Goal: Information Seeking & Learning: Learn about a topic

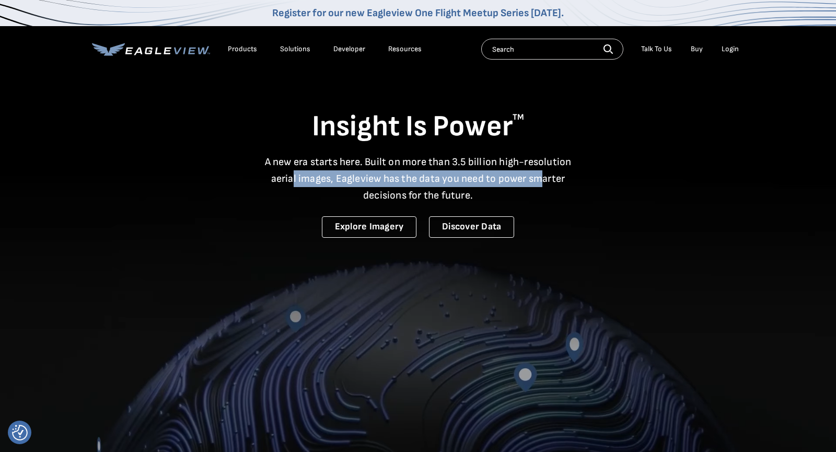
drag, startPoint x: 290, startPoint y: 173, endPoint x: 544, endPoint y: 171, distance: 253.3
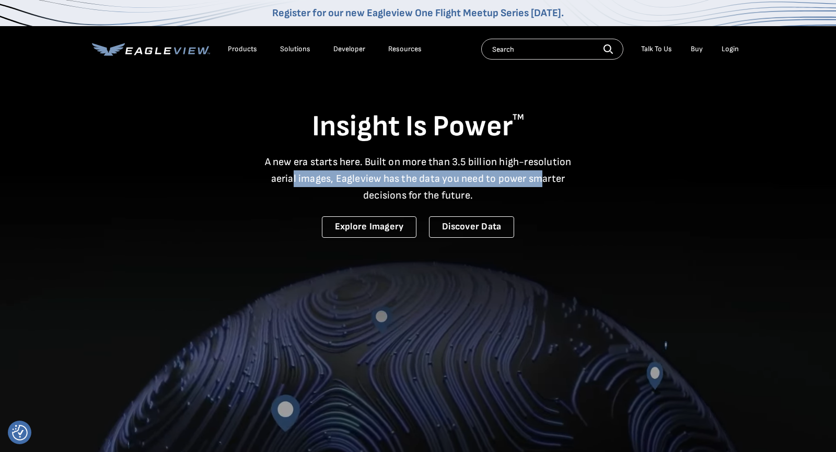
click at [544, 171] on p "A new era starts here. Built on more than 3.5 billion high-resolution aerial im…" at bounding box center [418, 179] width 320 height 50
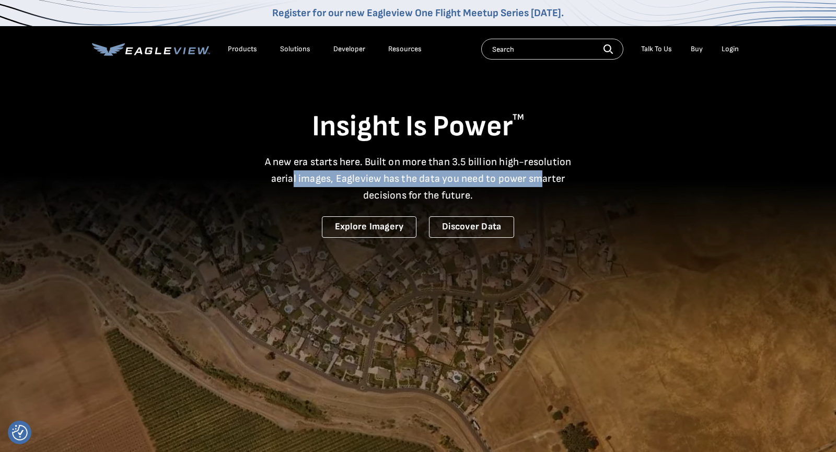
click at [515, 183] on p "A new era starts here. Built on more than 3.5 billion high-resolution aerial im…" at bounding box center [418, 179] width 320 height 50
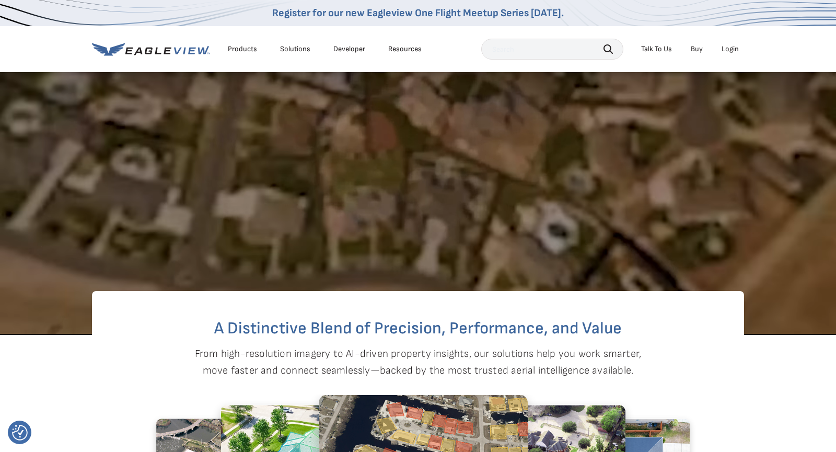
scroll to position [314, 0]
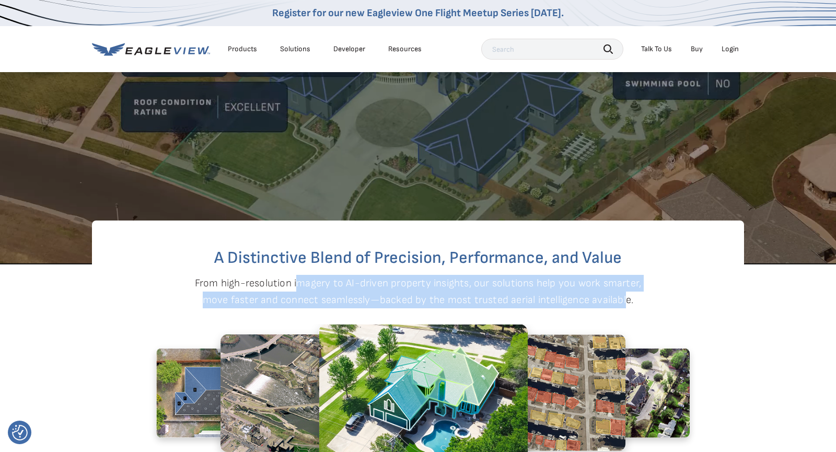
drag, startPoint x: 354, startPoint y: 292, endPoint x: 624, endPoint y: 299, distance: 269.6
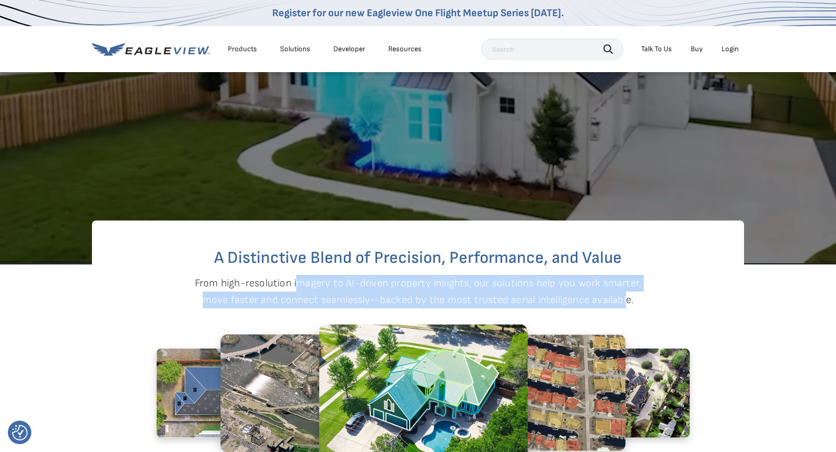
click at [624, 299] on p "From high-resolution imagery to AI-driven property insights, our solutions help…" at bounding box center [417, 291] width 447 height 33
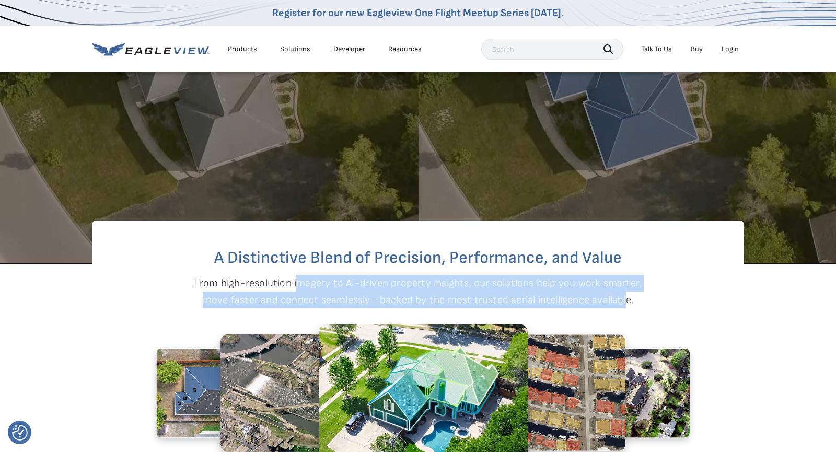
click at [619, 297] on p "From high-resolution imagery to AI-driven property insights, our solutions help…" at bounding box center [417, 291] width 447 height 33
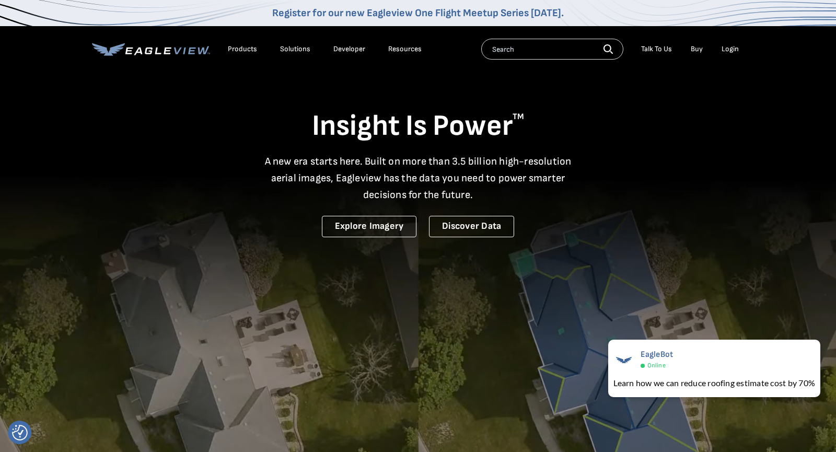
scroll to position [0, 0]
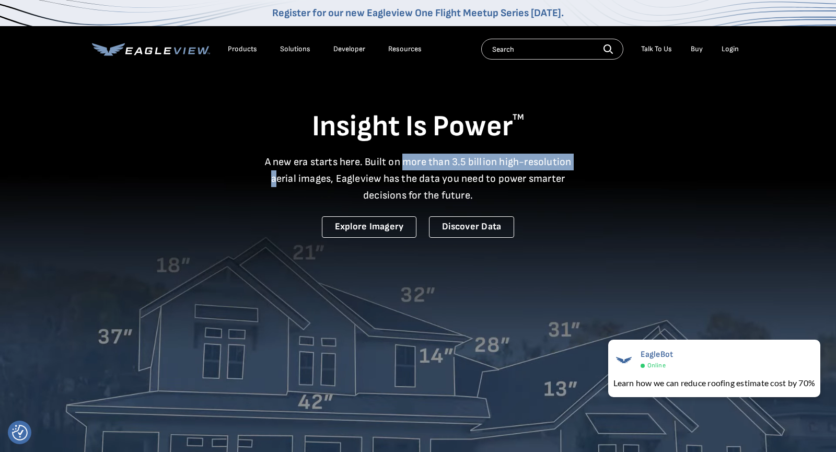
drag, startPoint x: 276, startPoint y: 172, endPoint x: 393, endPoint y: 211, distance: 122.7
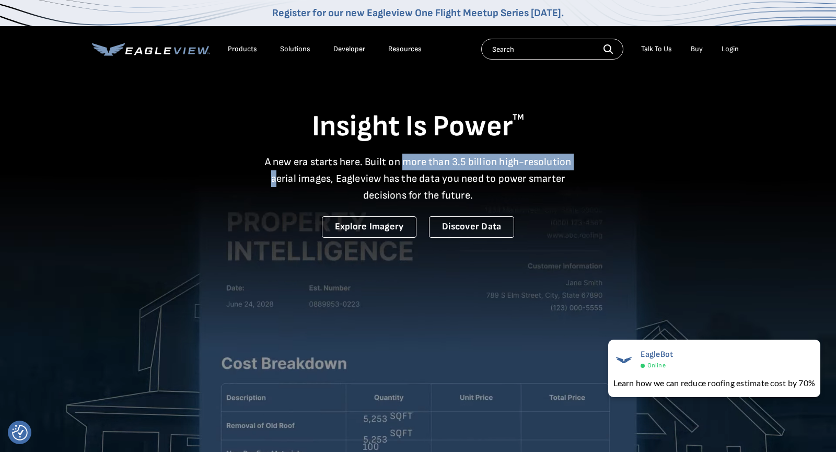
click at [408, 172] on p "A new era starts here. Built on more than 3.5 billion high-resolution aerial im…" at bounding box center [418, 179] width 320 height 50
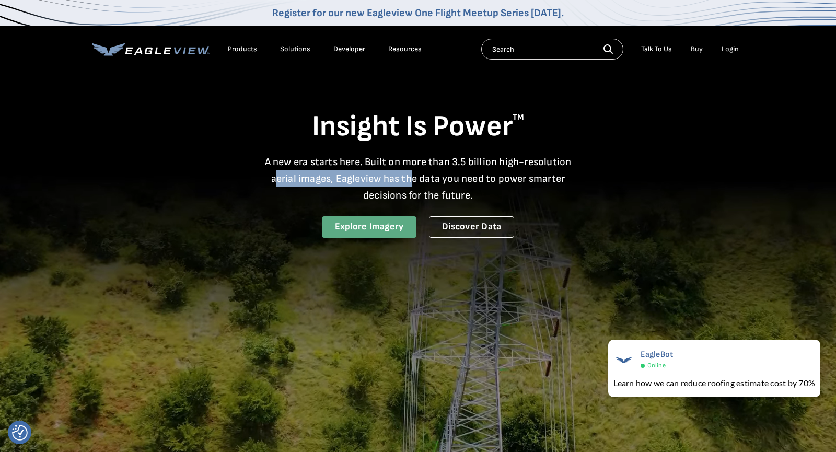
click at [382, 223] on link "Explore Imagery" at bounding box center [369, 226] width 95 height 21
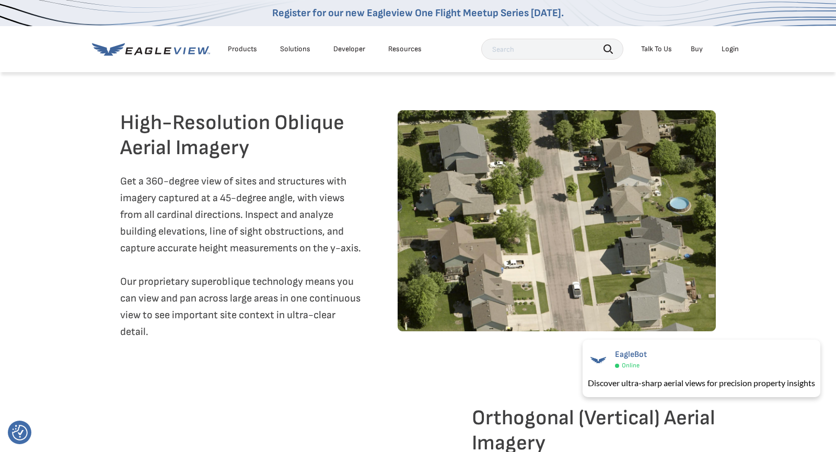
scroll to position [1247, 0]
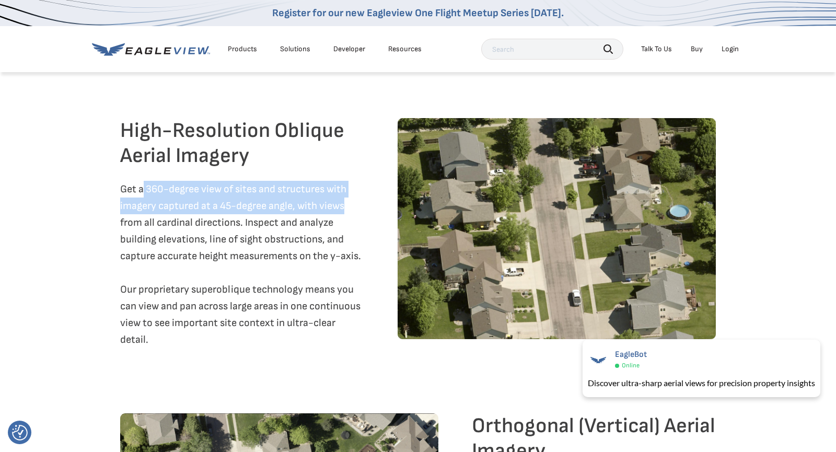
drag, startPoint x: 142, startPoint y: 205, endPoint x: 344, endPoint y: 232, distance: 204.0
click at [344, 232] on p "Get a 360-degree view of sites and structures with imagery captured at a 45-deg…" at bounding box center [242, 264] width 244 height 167
click at [333, 231] on p "Get a 360-degree view of sites and structures with imagery captured at a 45-deg…" at bounding box center [242, 264] width 244 height 167
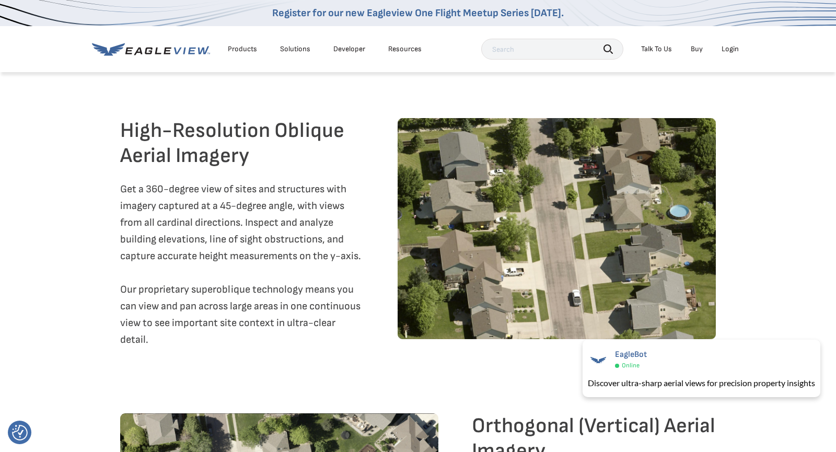
click at [252, 275] on p "Get a 360-degree view of sites and structures with imagery captured at a 45-deg…" at bounding box center [242, 264] width 244 height 167
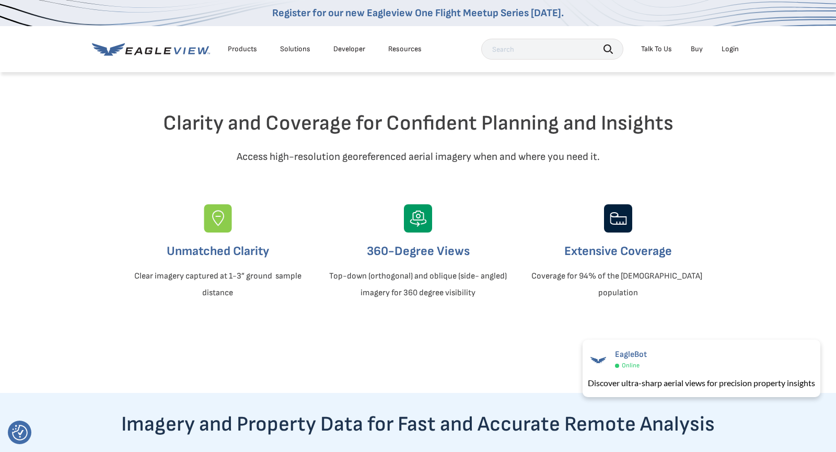
scroll to position [0, 0]
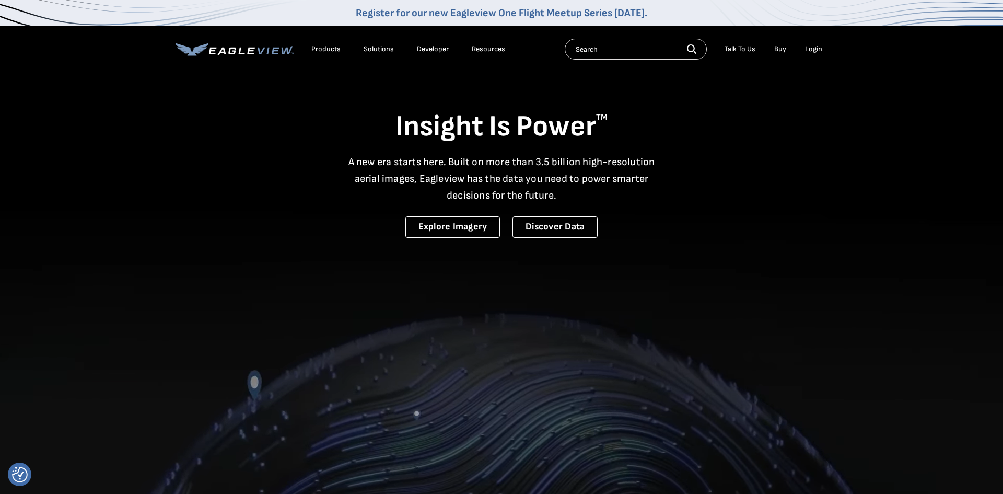
click at [373, 47] on div "Solutions" at bounding box center [379, 48] width 30 height 9
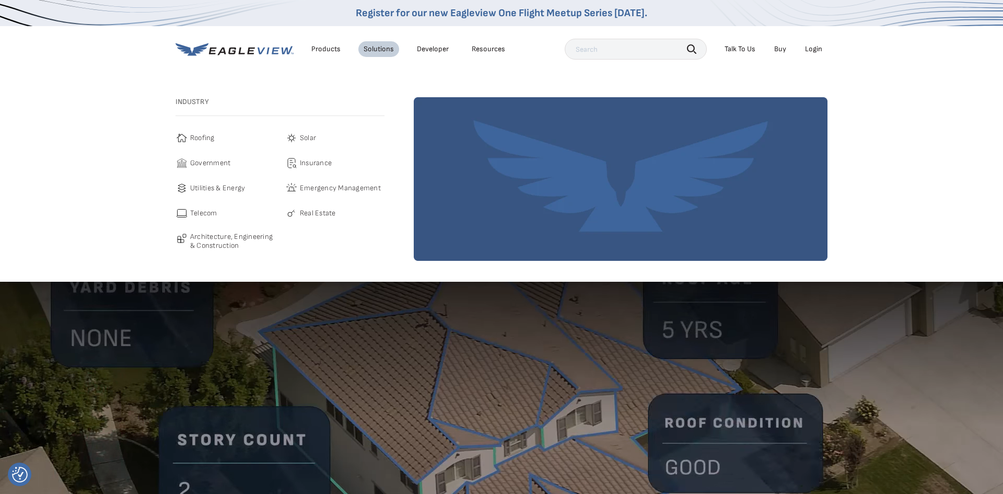
click at [434, 48] on link "Developer" at bounding box center [433, 48] width 32 height 9
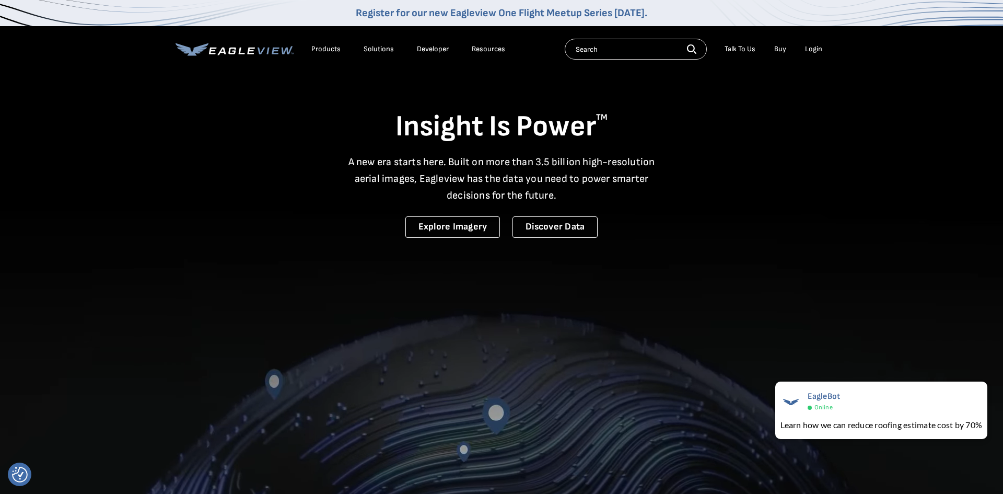
click at [378, 49] on div "Solutions" at bounding box center [379, 48] width 30 height 9
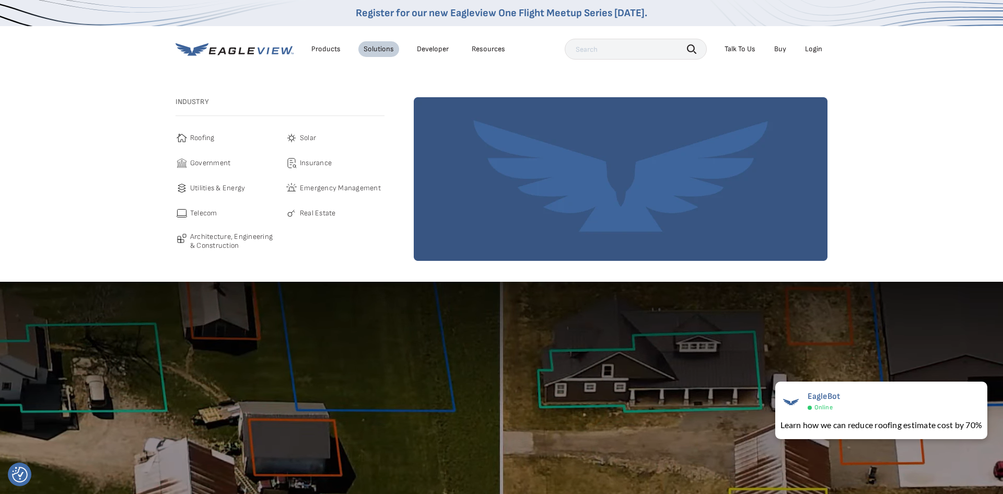
click at [332, 47] on div "Products" at bounding box center [325, 48] width 29 height 9
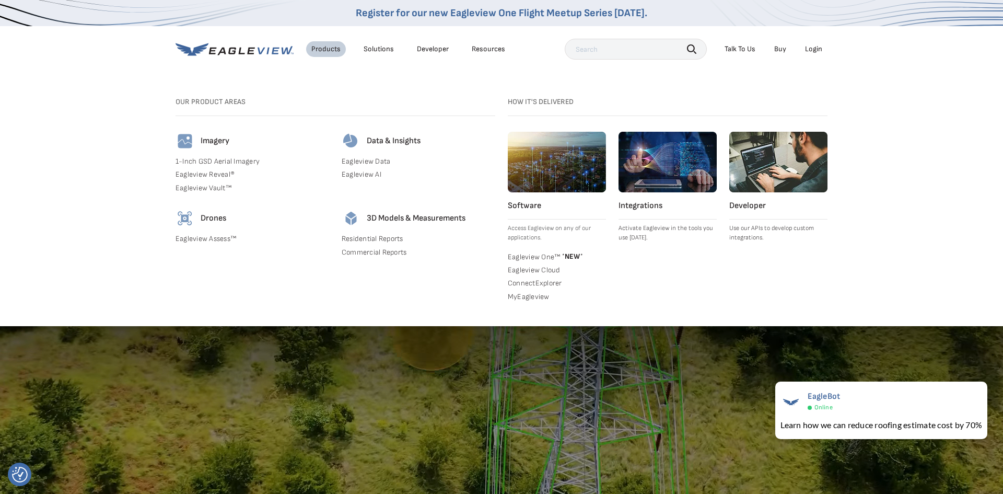
click at [181, 142] on img at bounding box center [184, 141] width 19 height 19
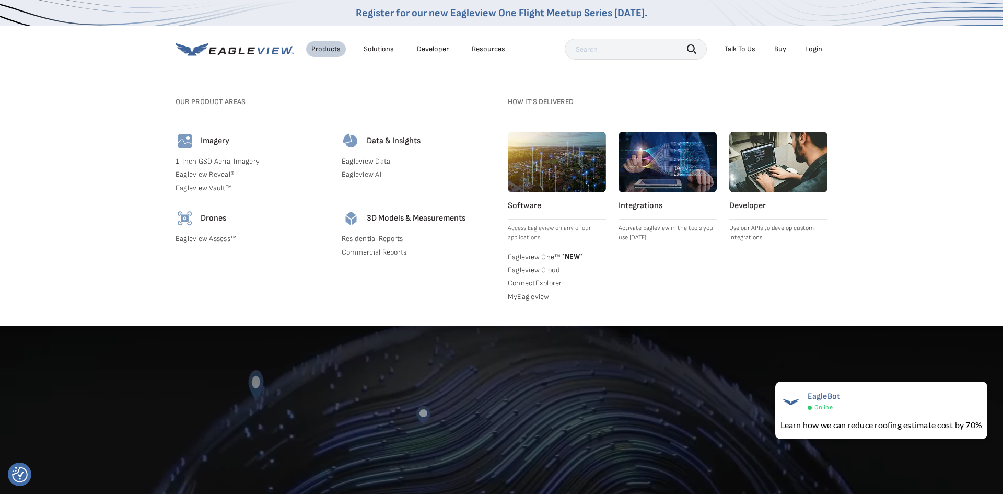
click at [210, 142] on h4 "Imagery" at bounding box center [215, 141] width 29 height 10
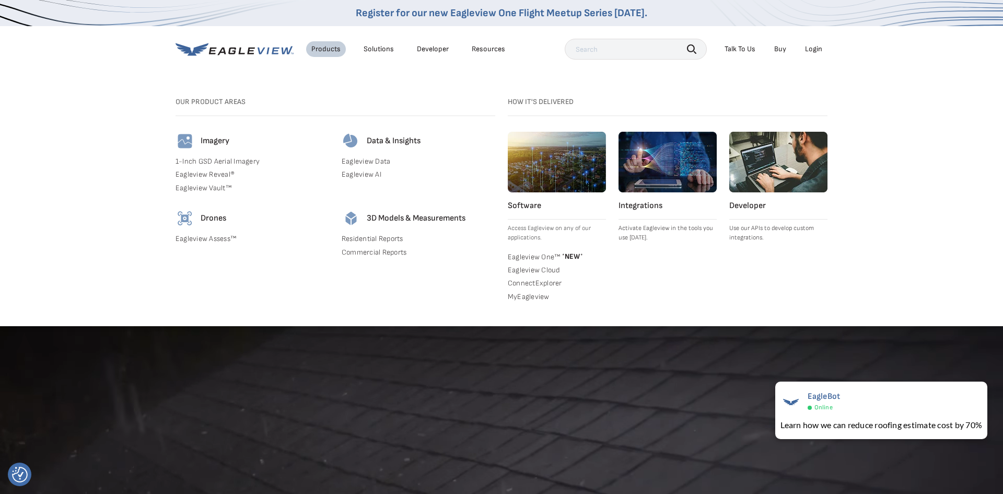
click at [382, 142] on h4 "Data & Insights" at bounding box center [394, 141] width 54 height 10
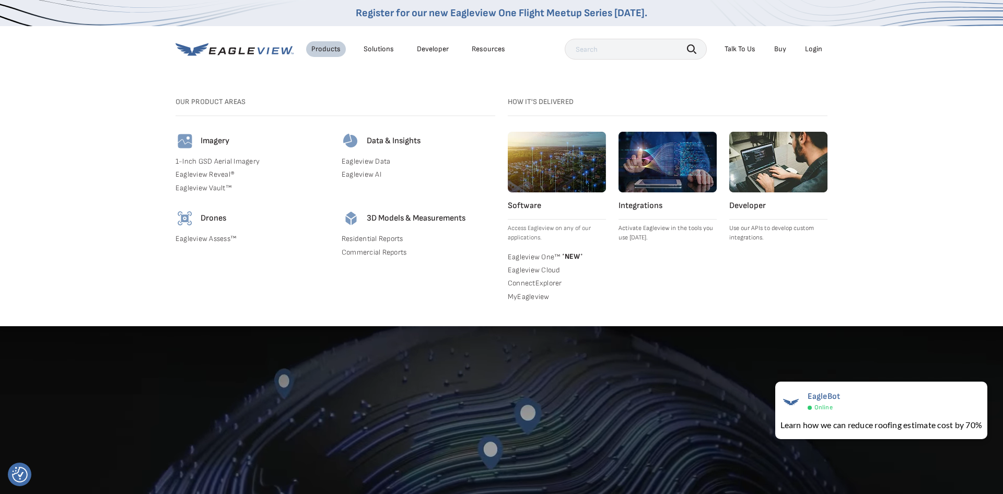
click at [352, 147] on img at bounding box center [351, 141] width 19 height 19
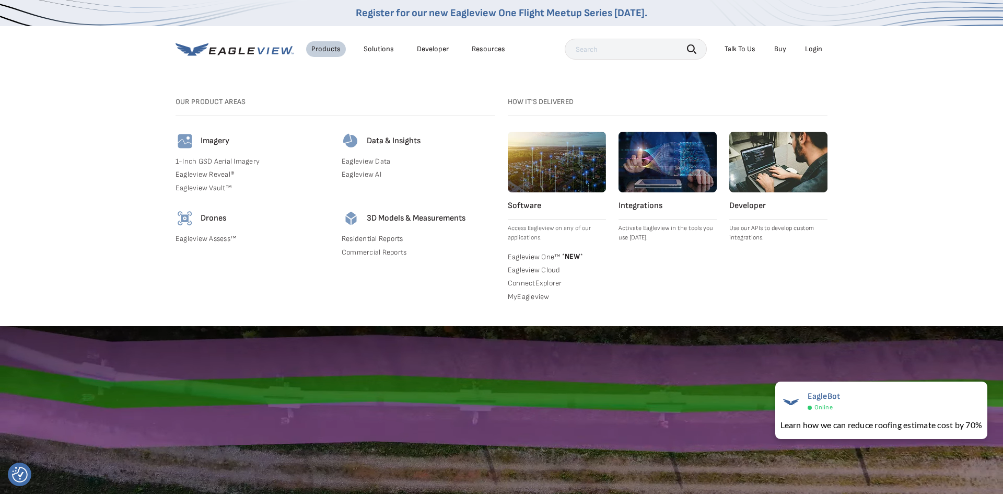
click at [367, 167] on div "Data & Insights Eagleview Data Eagleview AI" at bounding box center [419, 164] width 154 height 65
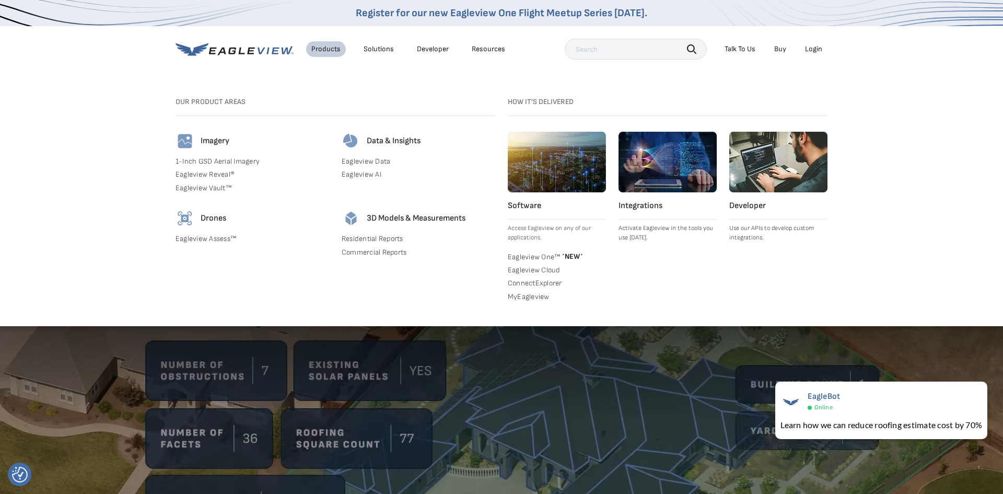
click at [241, 162] on link "1-Inch GSD Aerial Imagery" at bounding box center [252, 161] width 154 height 9
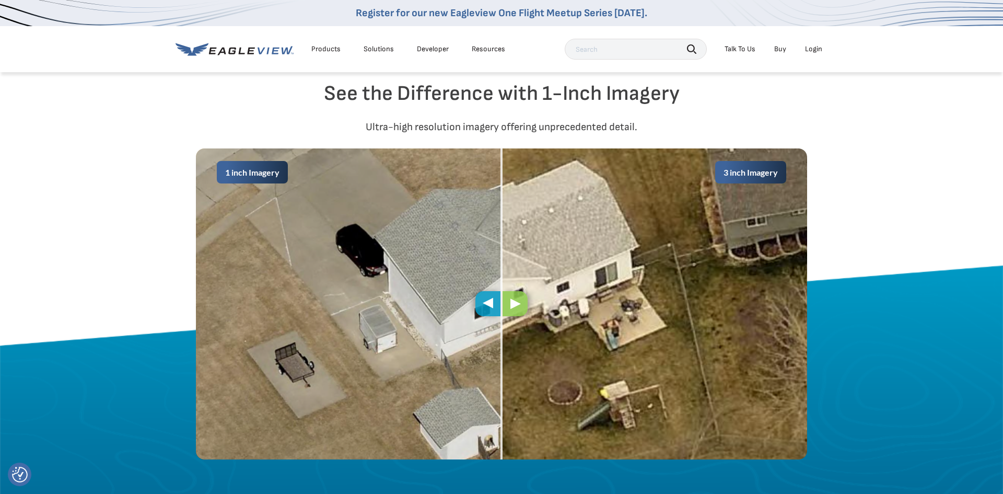
scroll to position [393, 0]
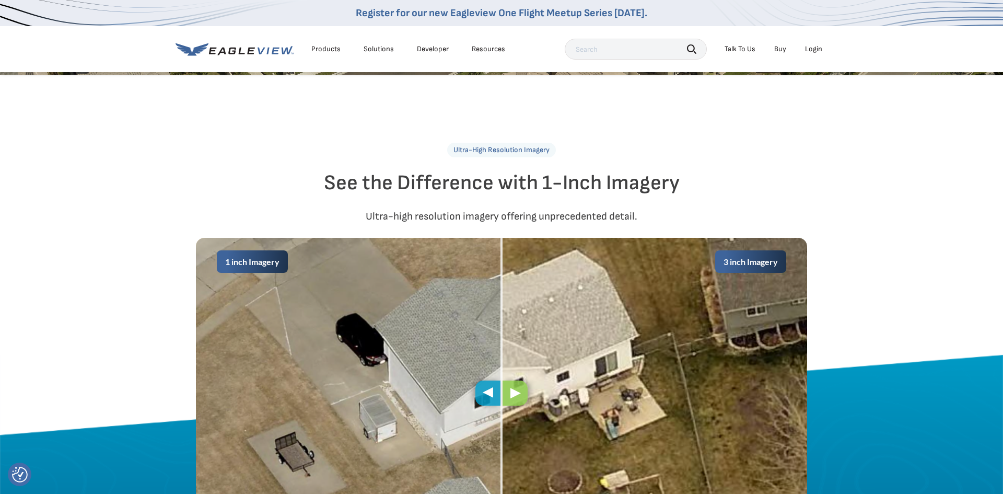
drag, startPoint x: 435, startPoint y: 204, endPoint x: 650, endPoint y: 210, distance: 215.3
click at [650, 210] on div "Ultra-High Resolution Imagery See the Difference with 1-Inch Imagery Ultra-high…" at bounding box center [501, 346] width 1003 height 406
click at [645, 213] on p "Ultra-high resolution imagery offering unprecedented detail." at bounding box center [501, 216] width 1003 height 17
click at [453, 184] on h2 "See the Difference with 1-Inch Imagery" at bounding box center [501, 182] width 1003 height 25
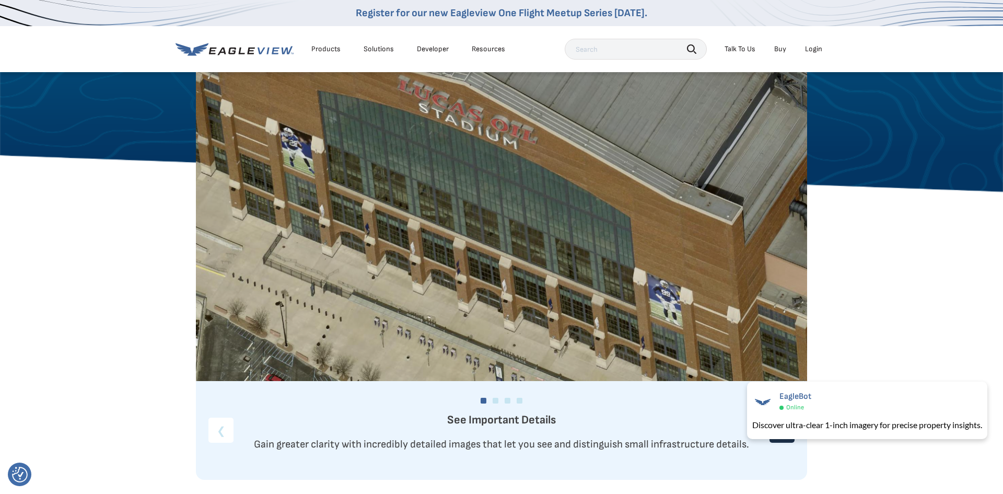
scroll to position [1127, 0]
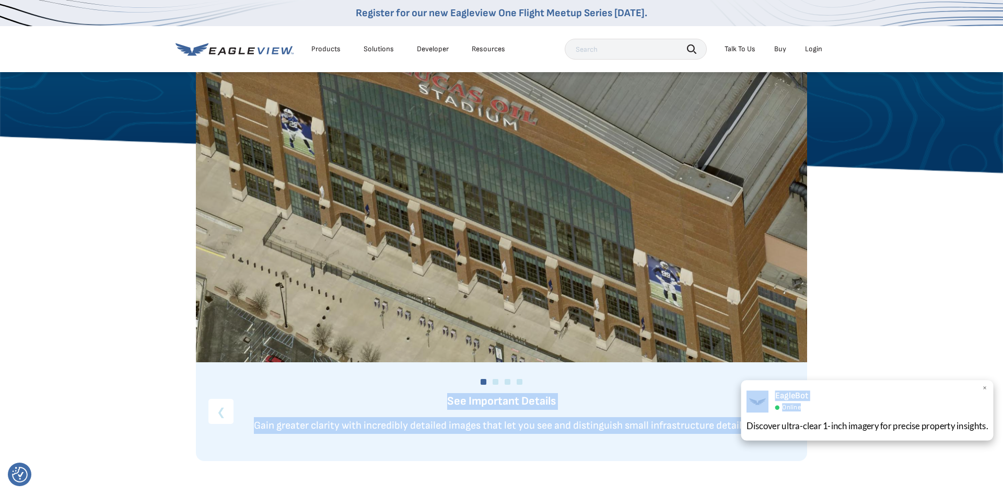
drag, startPoint x: 899, startPoint y: 404, endPoint x: 922, endPoint y: 449, distance: 50.2
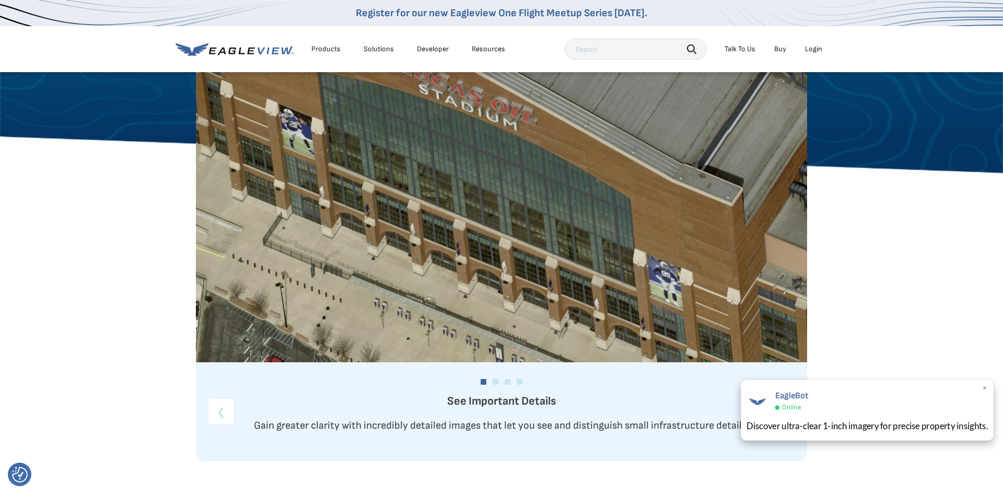
click at [984, 388] on span "×" at bounding box center [985, 388] width 6 height 11
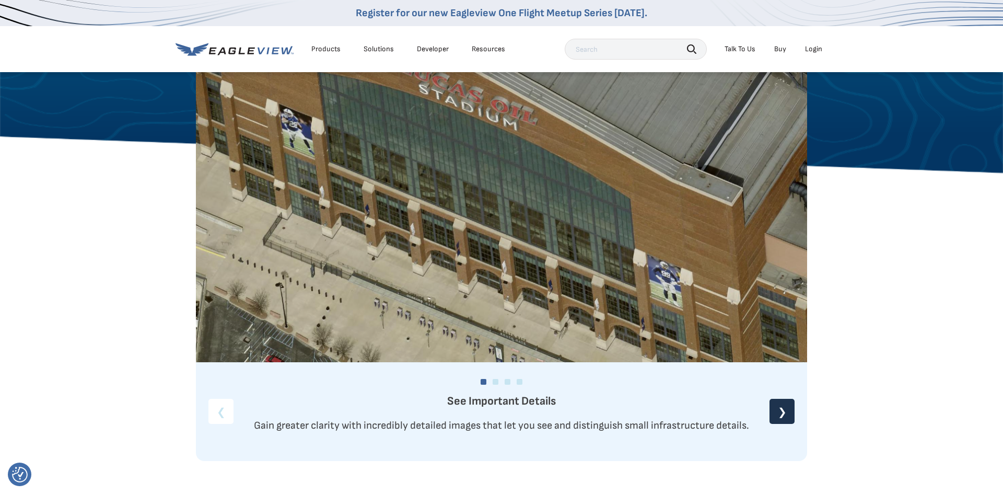
click at [792, 406] on div "❯" at bounding box center [781, 411] width 25 height 25
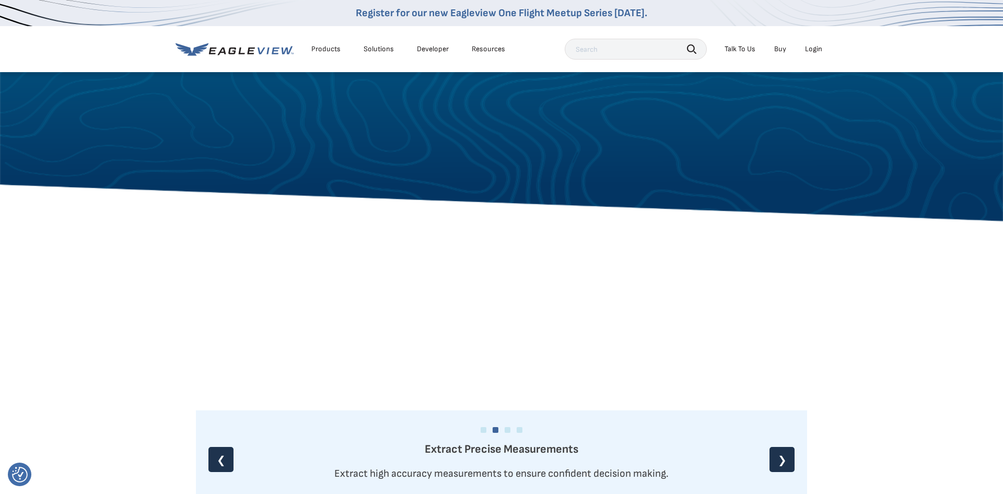
scroll to position [1050, 0]
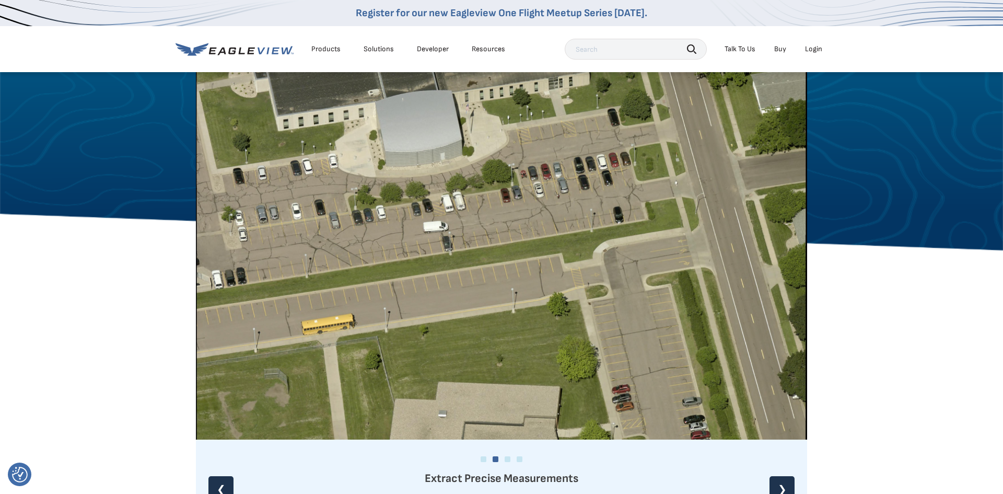
click at [780, 486] on div "❯" at bounding box center [781, 488] width 25 height 25
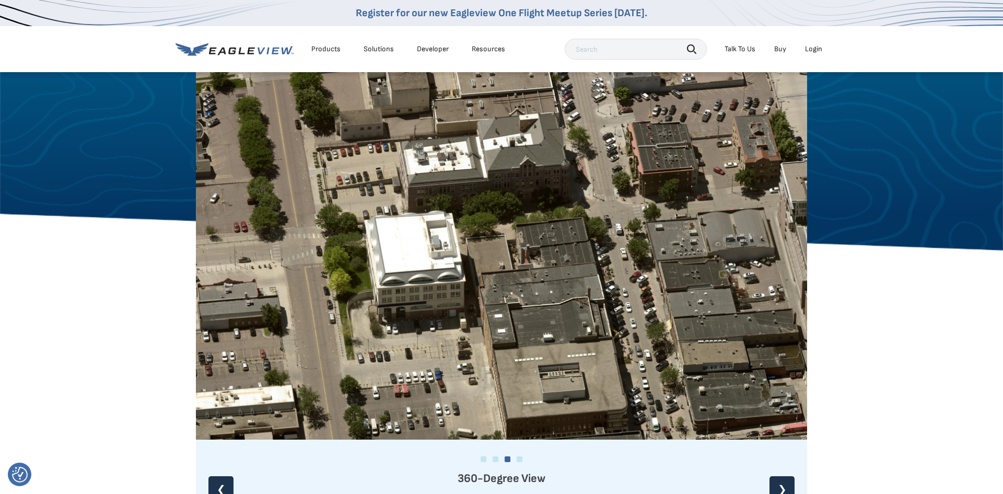
click at [780, 486] on div "❯" at bounding box center [781, 488] width 25 height 25
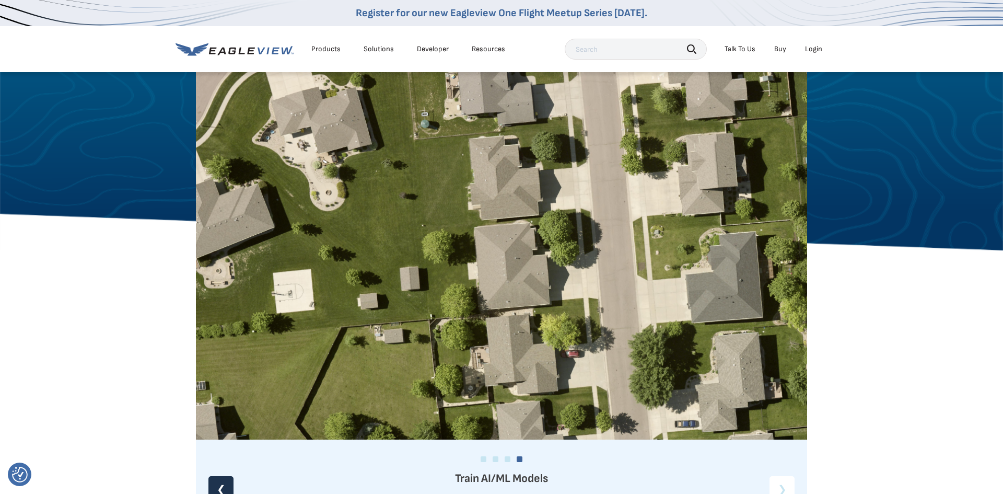
click at [781, 485] on p "Train AI/ML Models" at bounding box center [501, 478] width 611 height 17
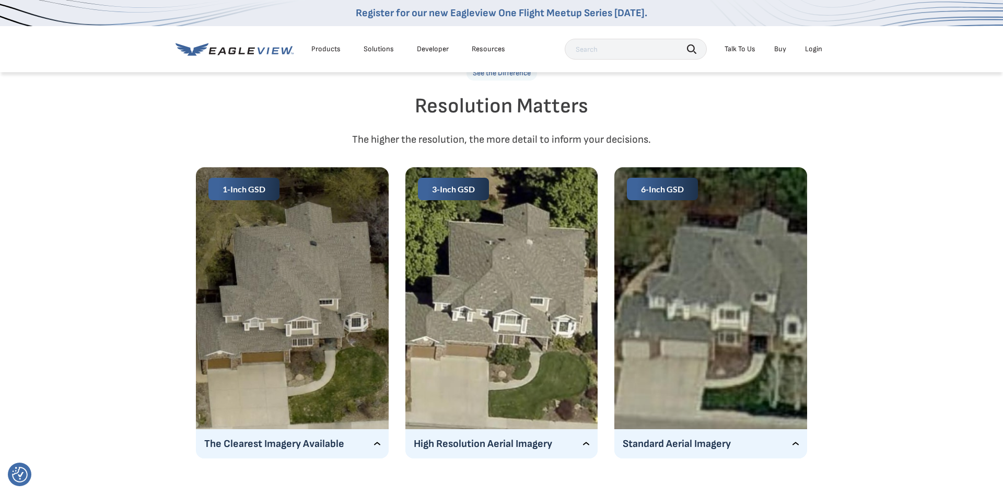
scroll to position [1607, 0]
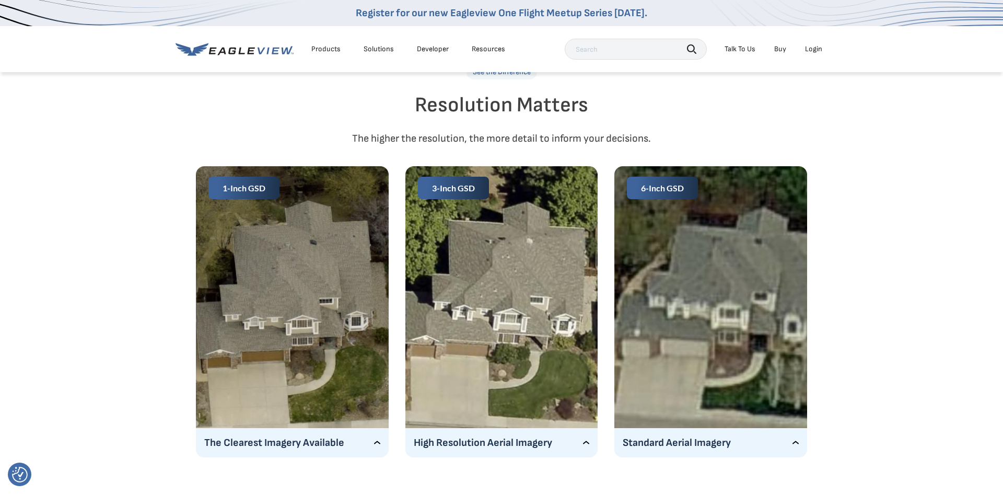
click at [307, 287] on img at bounding box center [292, 305] width 193 height 278
click at [713, 340] on img at bounding box center [710, 305] width 193 height 278
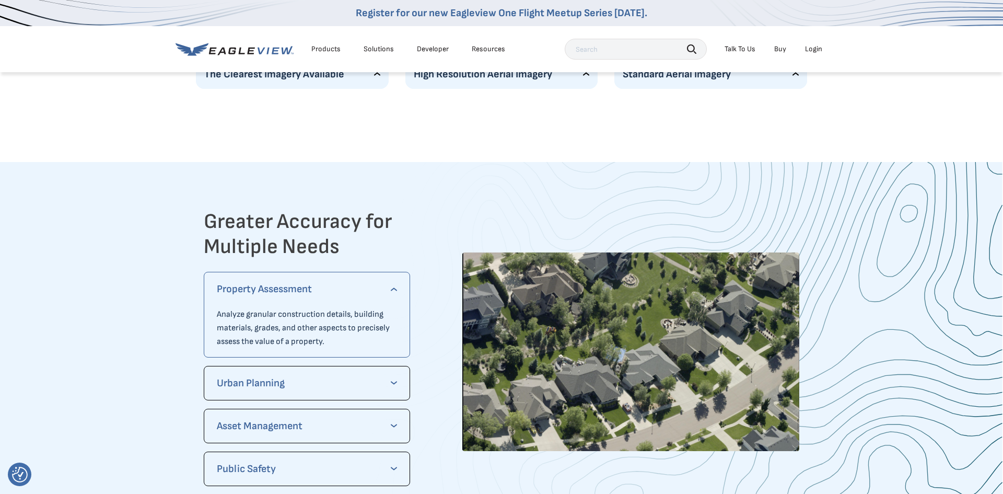
scroll to position [1971, 0]
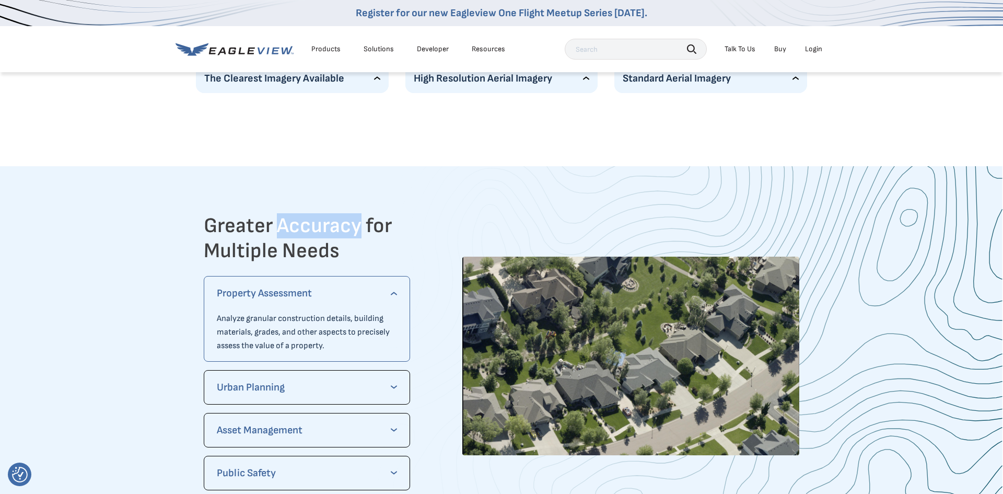
drag, startPoint x: 308, startPoint y: 236, endPoint x: 376, endPoint y: 235, distance: 67.9
click at [366, 236] on h2 "Greater Accuracy for Multiple Needs" at bounding box center [307, 238] width 206 height 50
click at [379, 235] on h2 "Greater Accuracy for Multiple Needs" at bounding box center [307, 238] width 206 height 50
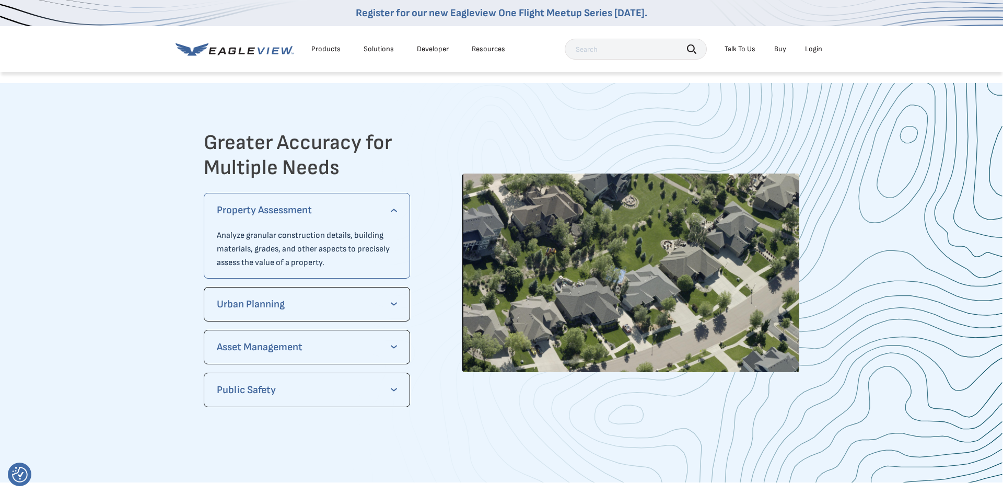
scroll to position [2135, 0]
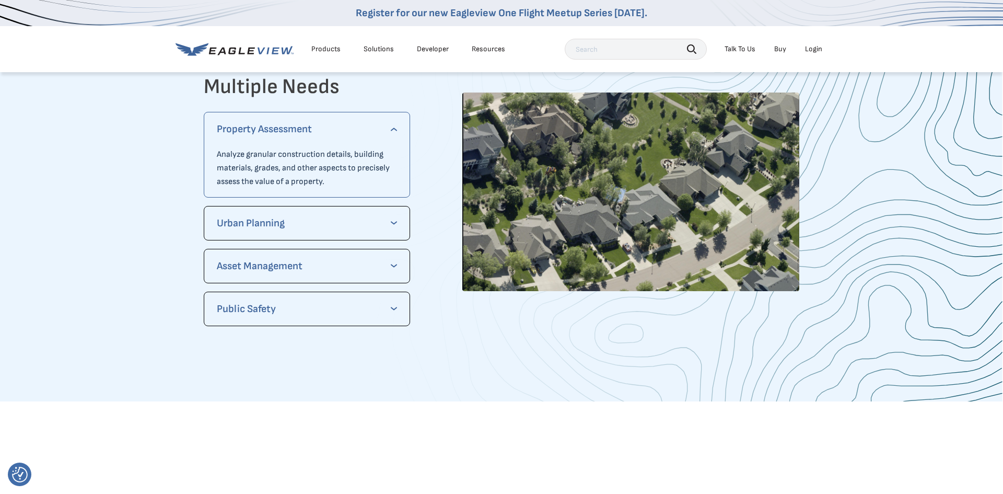
click at [381, 230] on p "Urban Planning" at bounding box center [307, 223] width 180 height 17
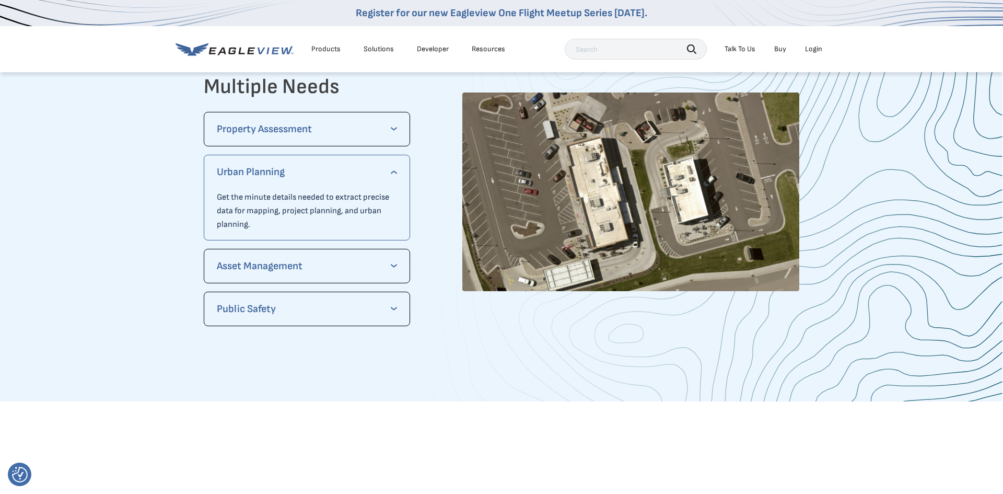
click at [356, 277] on div "Asset Management See and distinguish small infrastructure details, such as sign…" at bounding box center [307, 266] width 206 height 34
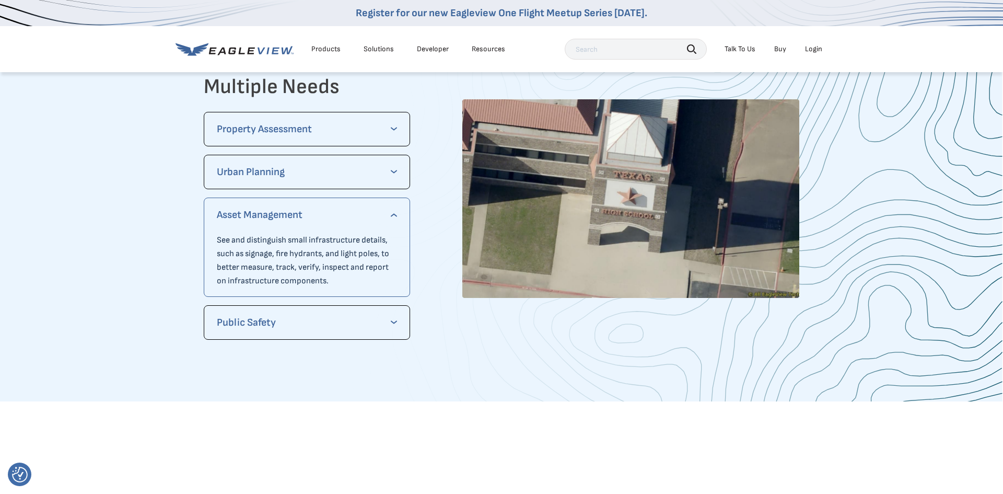
click at [379, 222] on p "Asset Management" at bounding box center [307, 214] width 180 height 17
click at [356, 320] on p "Public Safety" at bounding box center [307, 322] width 180 height 17
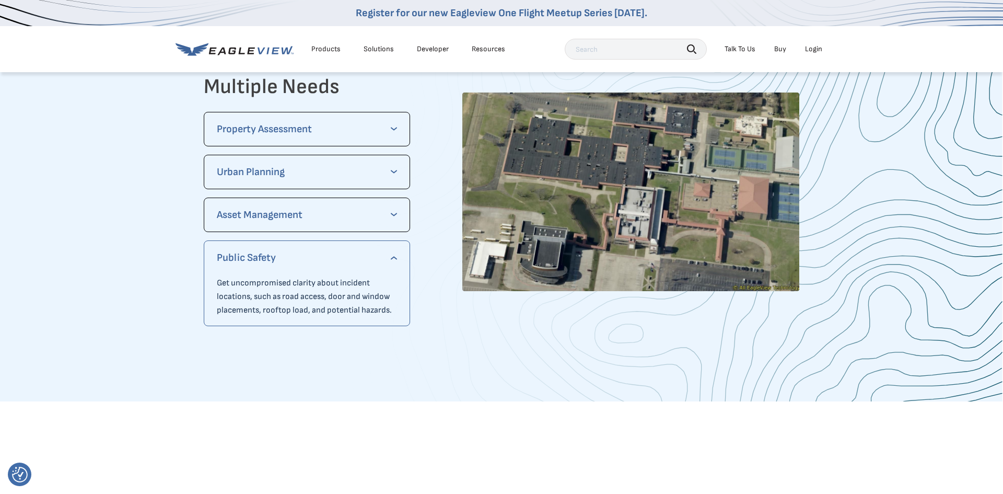
click at [399, 254] on div "Public Safety Get uncompromised clarity about incident locations, such as road …" at bounding box center [307, 283] width 206 height 86
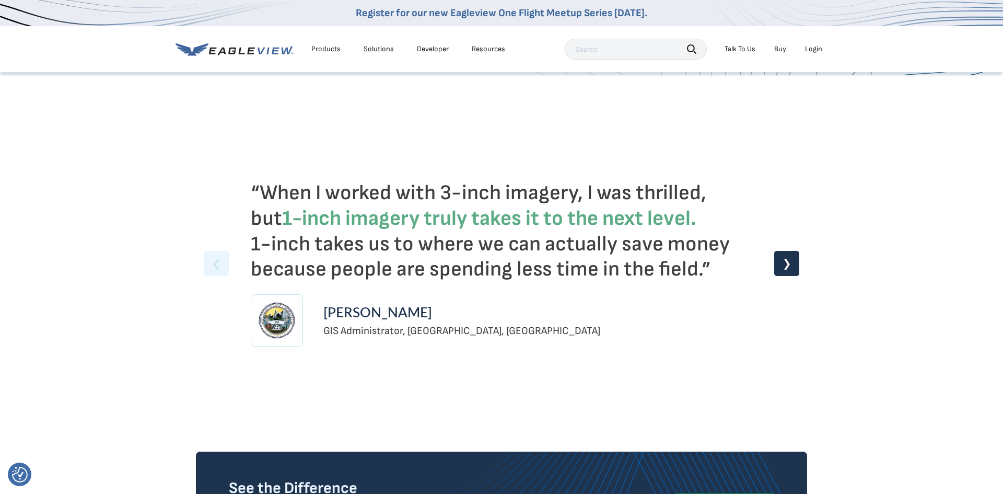
scroll to position [2321, 0]
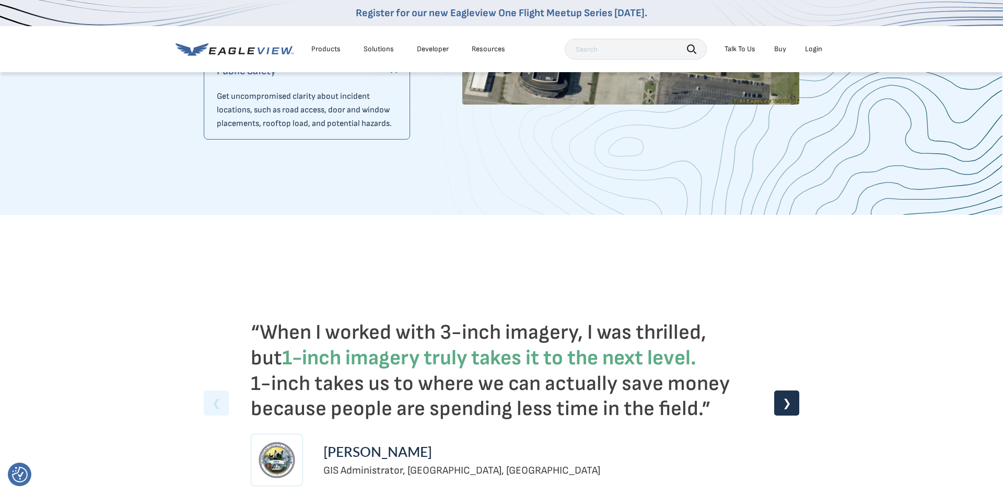
click at [789, 406] on div "❯" at bounding box center [786, 402] width 25 height 25
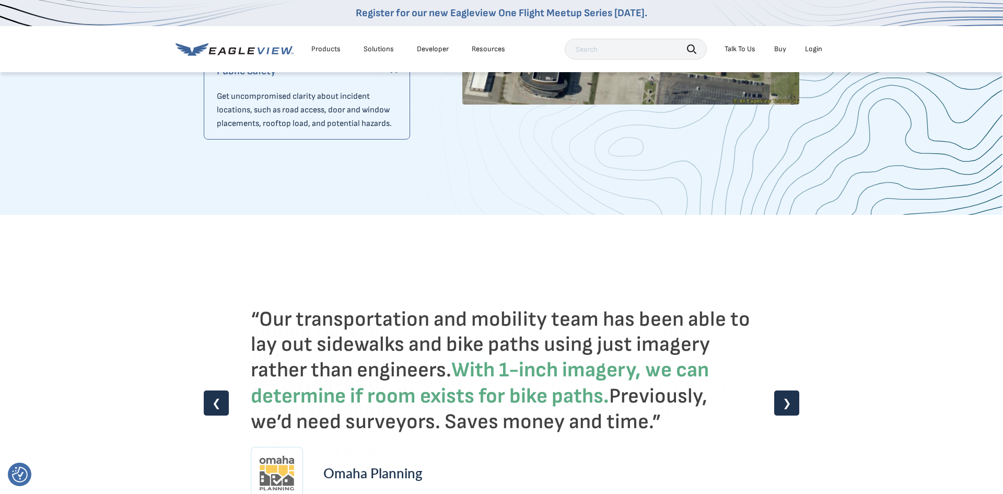
click at [789, 406] on div "❯" at bounding box center [786, 402] width 25 height 25
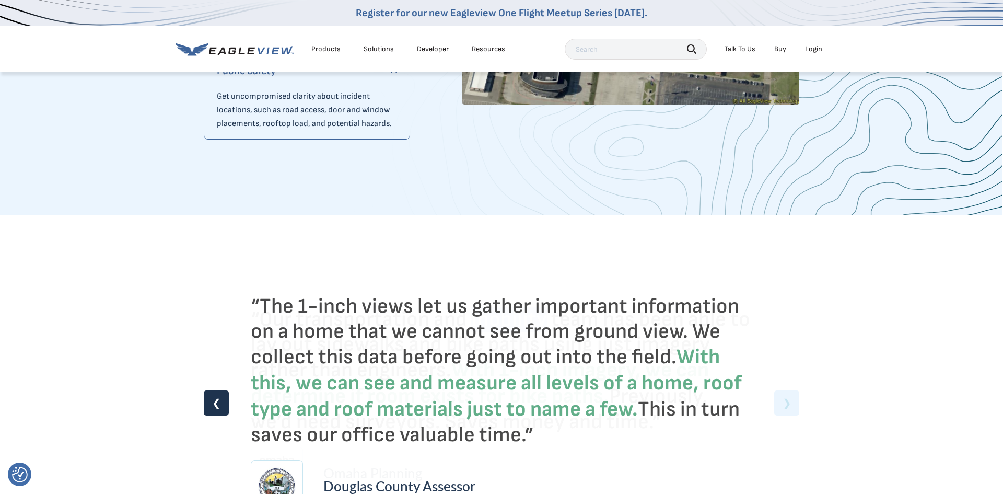
click at [789, 406] on div "“When I worked with 3-inch imagery, I was thrilled, but 1-inch imagery truly ta…" at bounding box center [501, 402] width 595 height 313
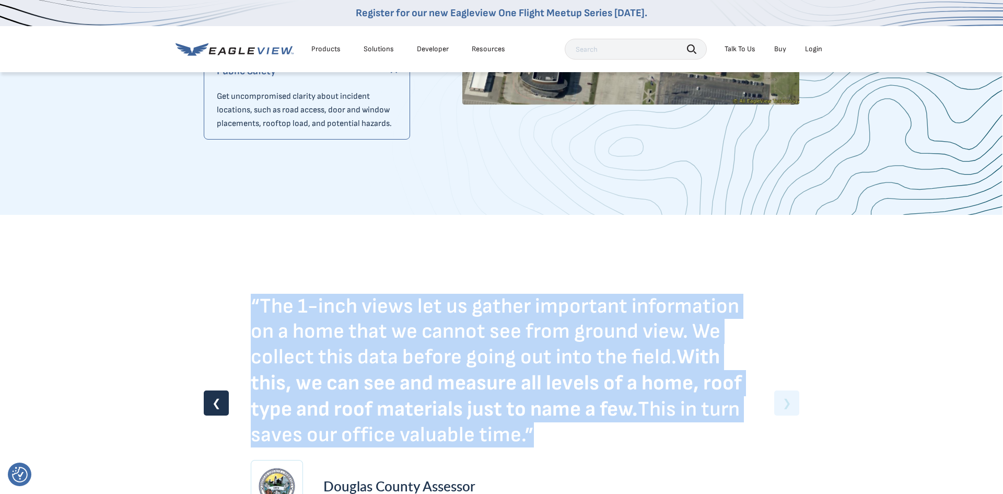
click at [789, 406] on div "“When I worked with 3-inch imagery, I was thrilled, but 1-inch imagery truly ta…" at bounding box center [501, 402] width 595 height 313
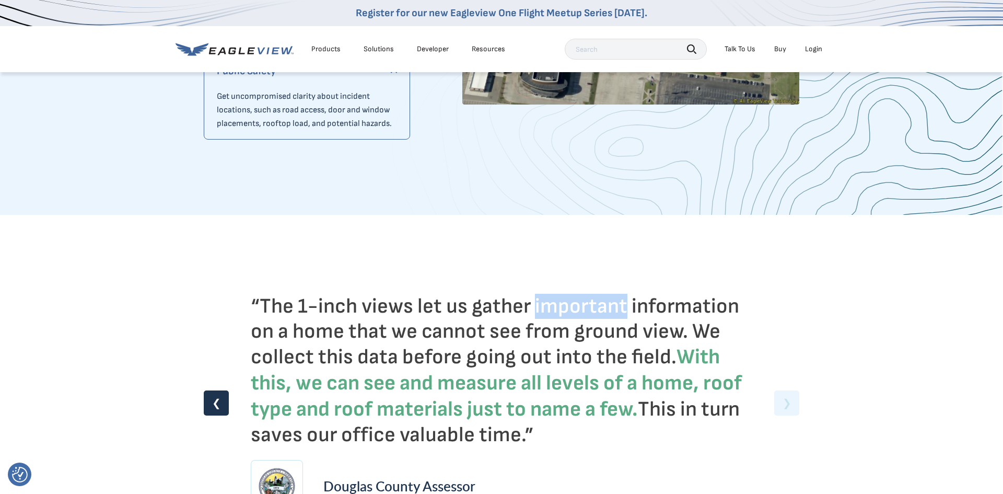
click at [789, 406] on div "“When I worked with 3-inch imagery, I was thrilled, but 1-inch imagery truly ta…" at bounding box center [501, 402] width 595 height 313
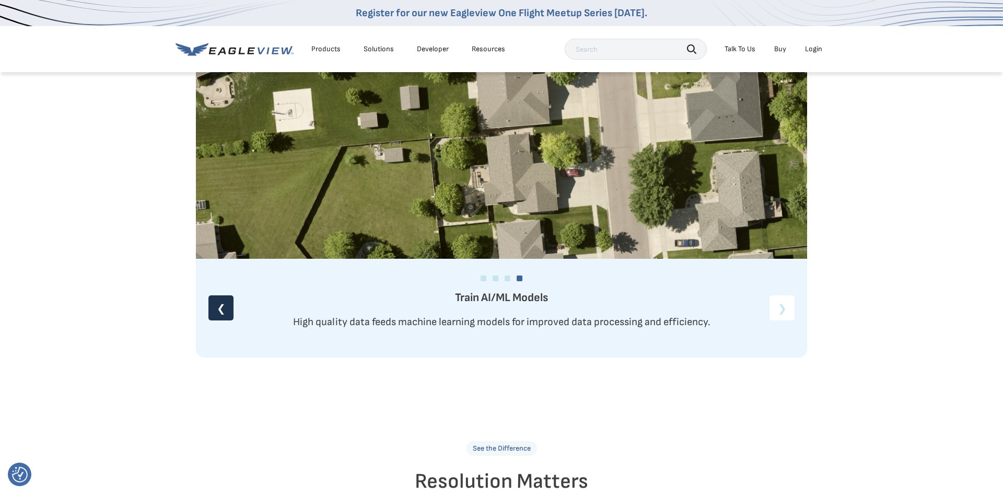
scroll to position [696, 0]
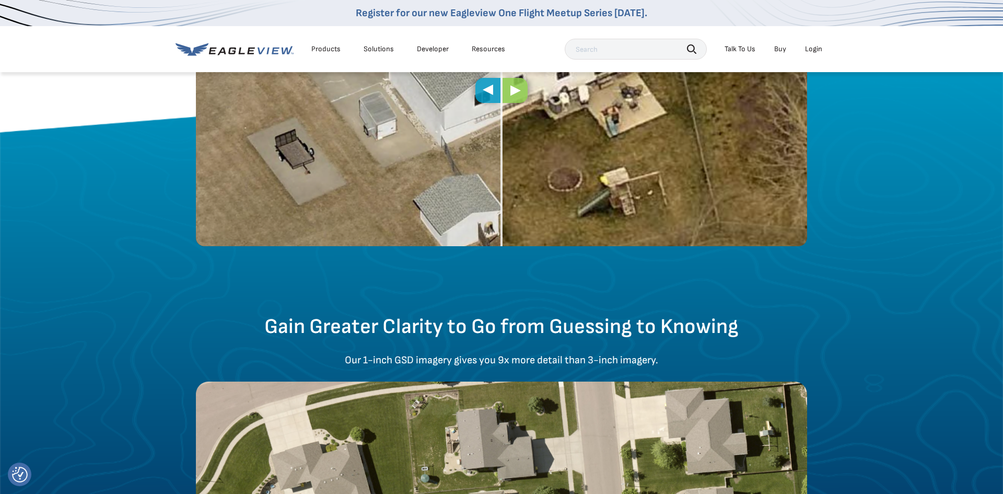
click at [367, 40] on div "Products Solutions Developer Resources" at bounding box center [342, 49] width 335 height 21
click at [370, 48] on div "Solutions" at bounding box center [379, 48] width 30 height 9
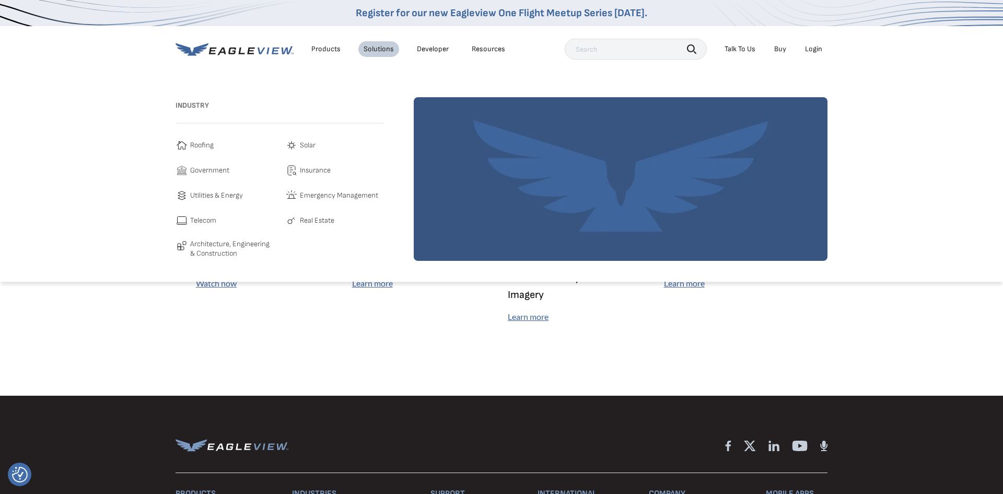
scroll to position [2768, 0]
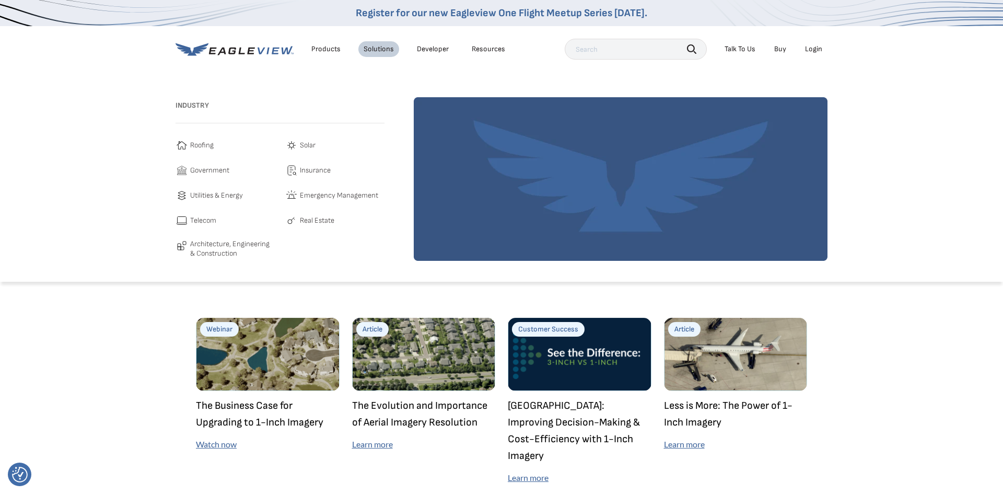
click at [479, 53] on div "Resources" at bounding box center [488, 48] width 33 height 9
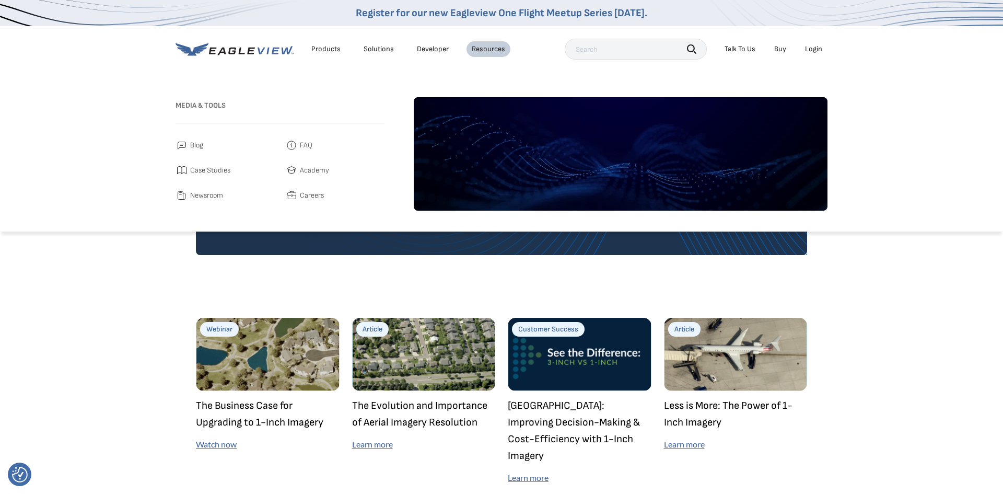
click at [435, 51] on link "Developer" at bounding box center [433, 48] width 32 height 9
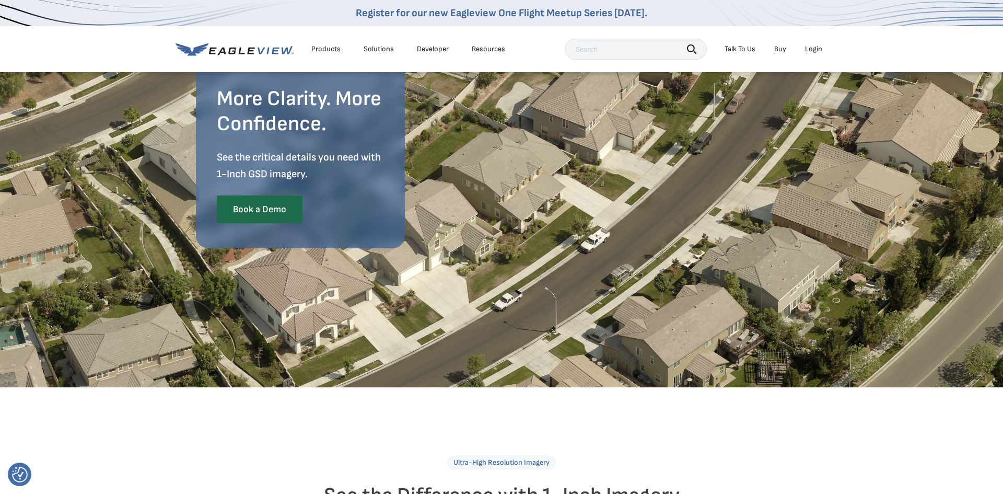
scroll to position [0, 0]
